Goal: Task Accomplishment & Management: Use online tool/utility

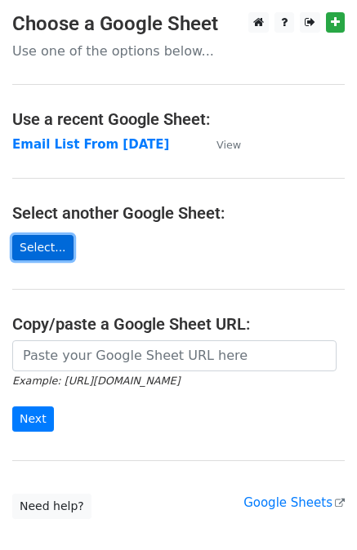
click at [47, 246] on link "Select..." at bounding box center [42, 247] width 61 height 25
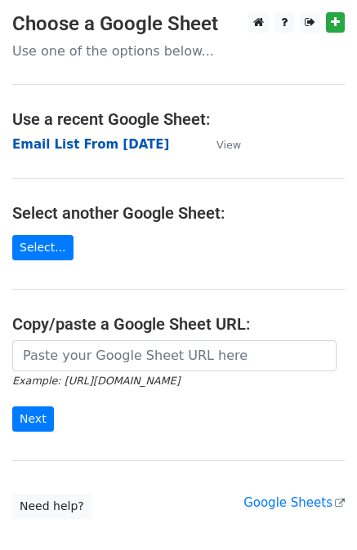
click at [121, 144] on strong "Email List From 16-Sep-2025" at bounding box center [90, 144] width 157 height 15
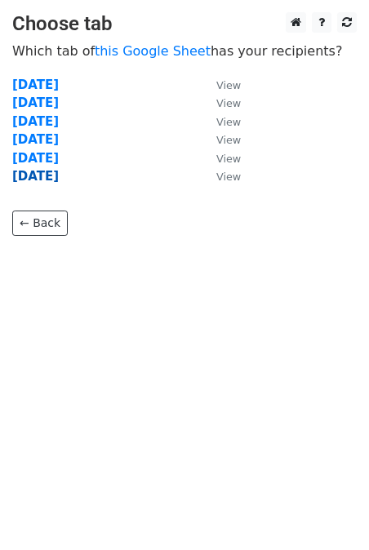
click at [59, 174] on strong "[DATE]" at bounding box center [35, 176] width 47 height 15
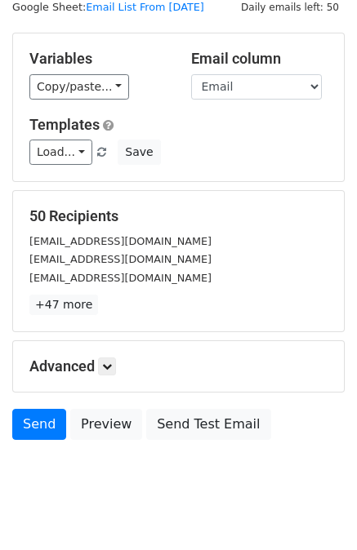
scroll to position [82, 0]
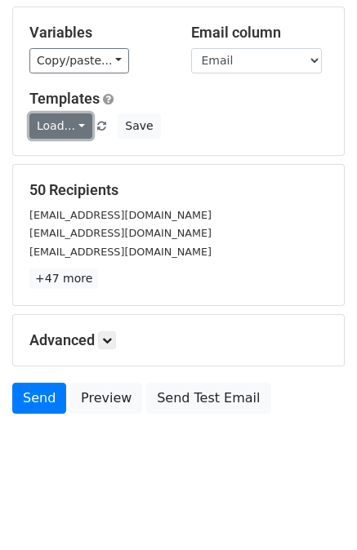
click at [59, 128] on link "Load..." at bounding box center [60, 125] width 63 height 25
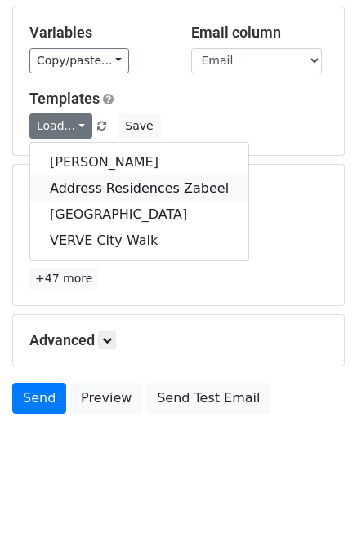
click at [118, 190] on link "Address Residences Zabeel" at bounding box center [139, 188] width 218 height 26
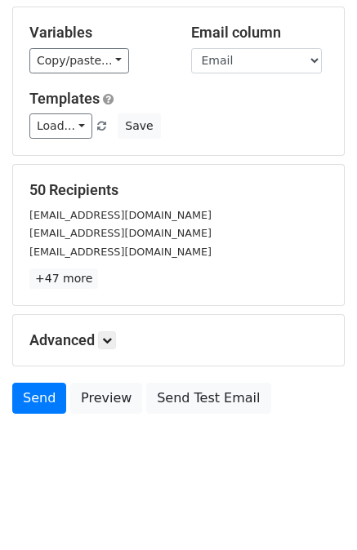
click at [82, 336] on h5 "Advanced" at bounding box center [178, 340] width 298 height 18
click at [109, 337] on icon at bounding box center [107, 340] width 10 height 10
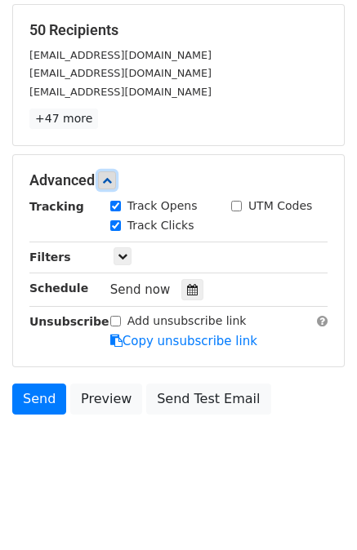
click at [110, 182] on icon at bounding box center [107, 180] width 10 height 10
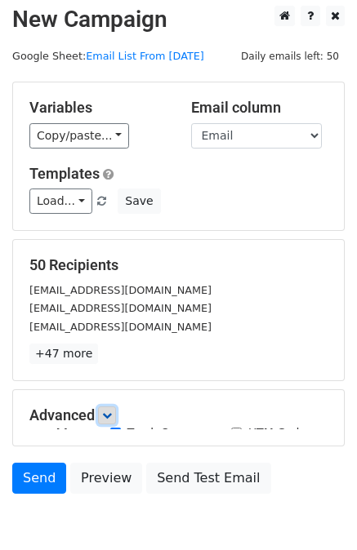
scroll to position [0, 0]
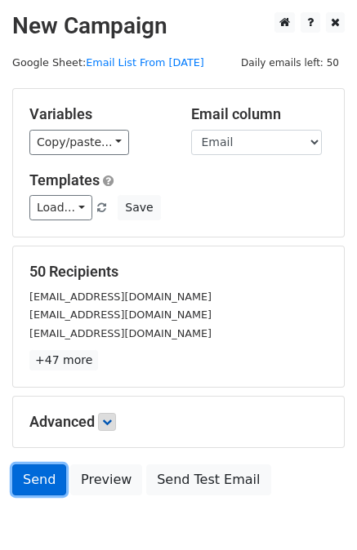
click at [41, 474] on link "Send" at bounding box center [39, 479] width 54 height 31
